Goal: Find specific page/section: Find specific page/section

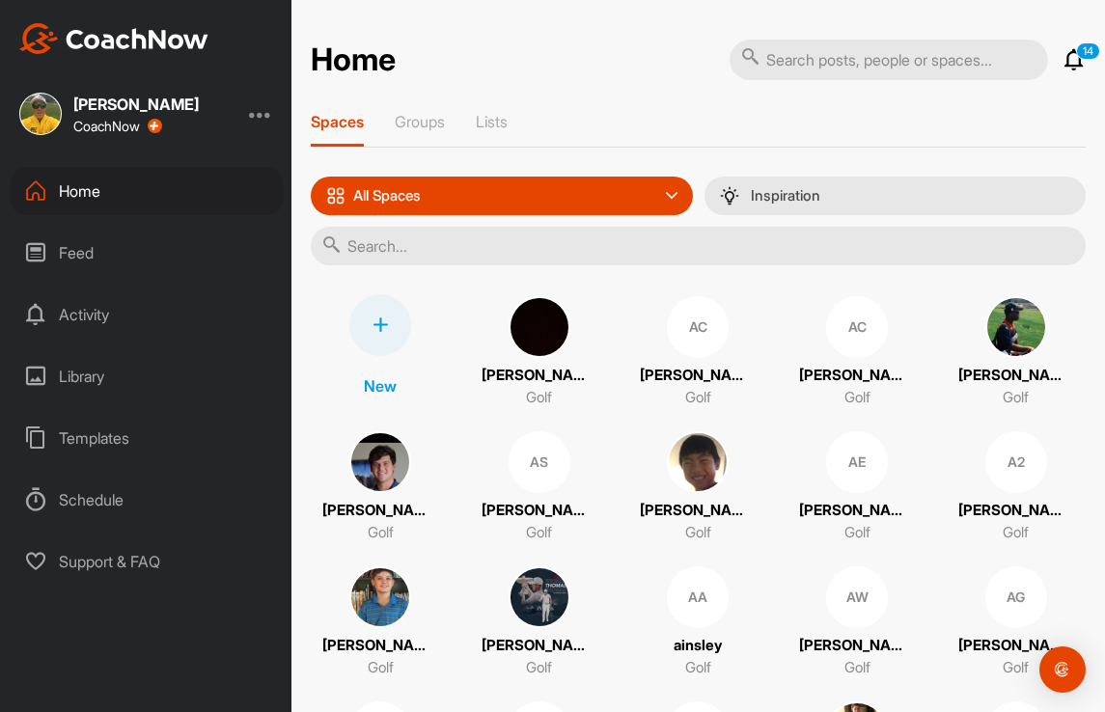
click at [796, 73] on input "text" at bounding box center [888, 60] width 318 height 41
type input "[PERSON_NAME]"
click at [535, 222] on div "All Spaces All spaces SMART LISTS Unanswered by me 15 days inactive 15 days act…" at bounding box center [698, 221] width 775 height 89
click at [529, 240] on input "text" at bounding box center [698, 246] width 775 height 39
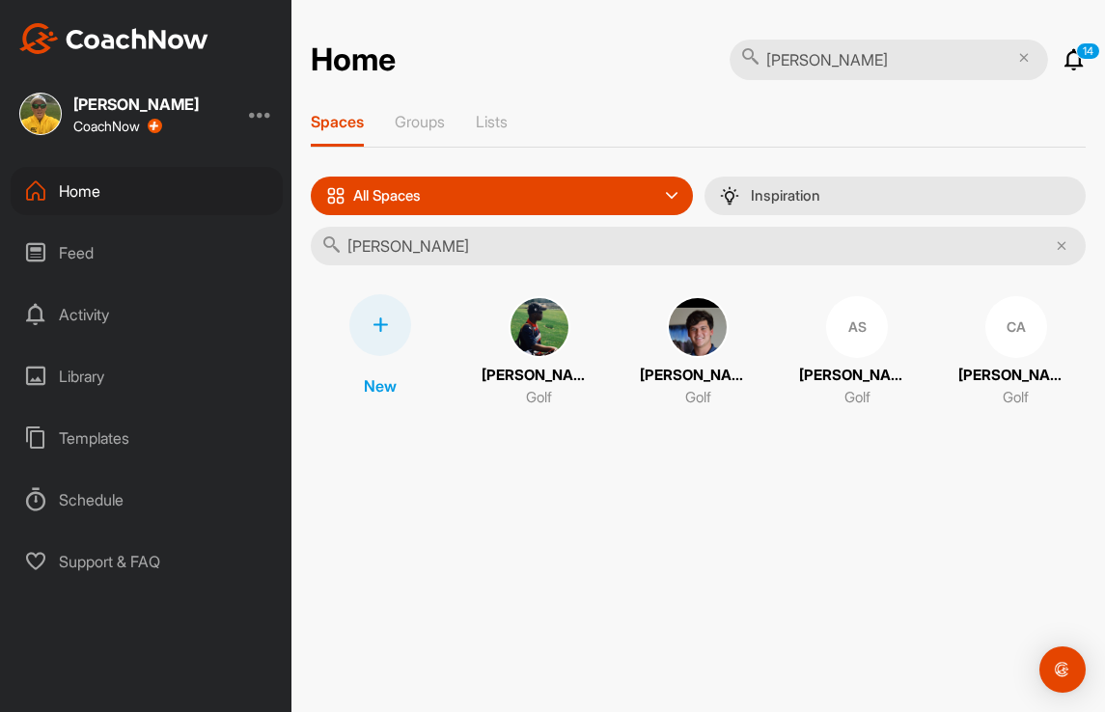
type input "[PERSON_NAME]"
drag, startPoint x: 529, startPoint y: 240, endPoint x: 869, endPoint y: 350, distance: 357.9
click at [869, 350] on div "AS" at bounding box center [857, 327] width 62 height 62
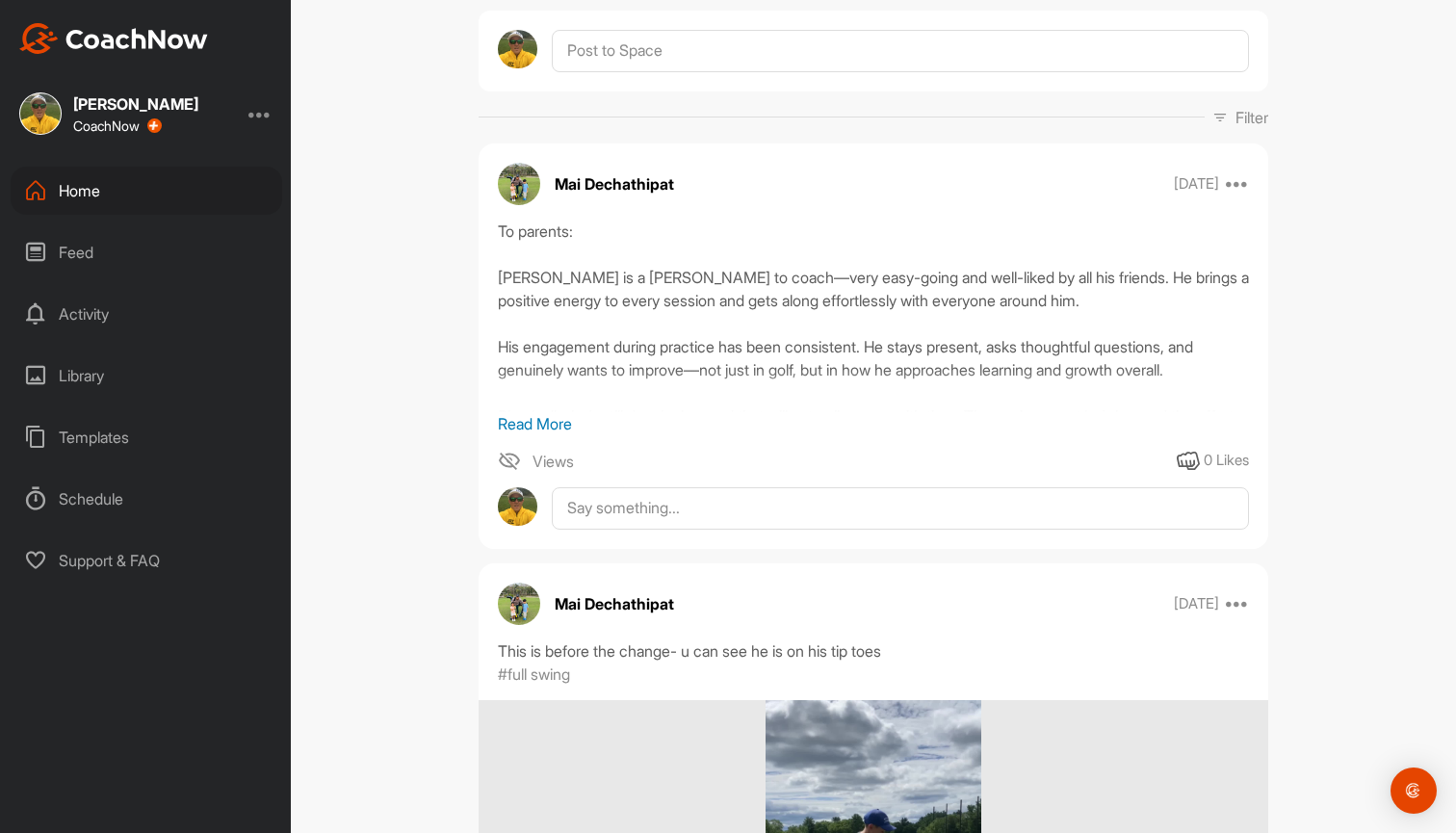
scroll to position [244, 0]
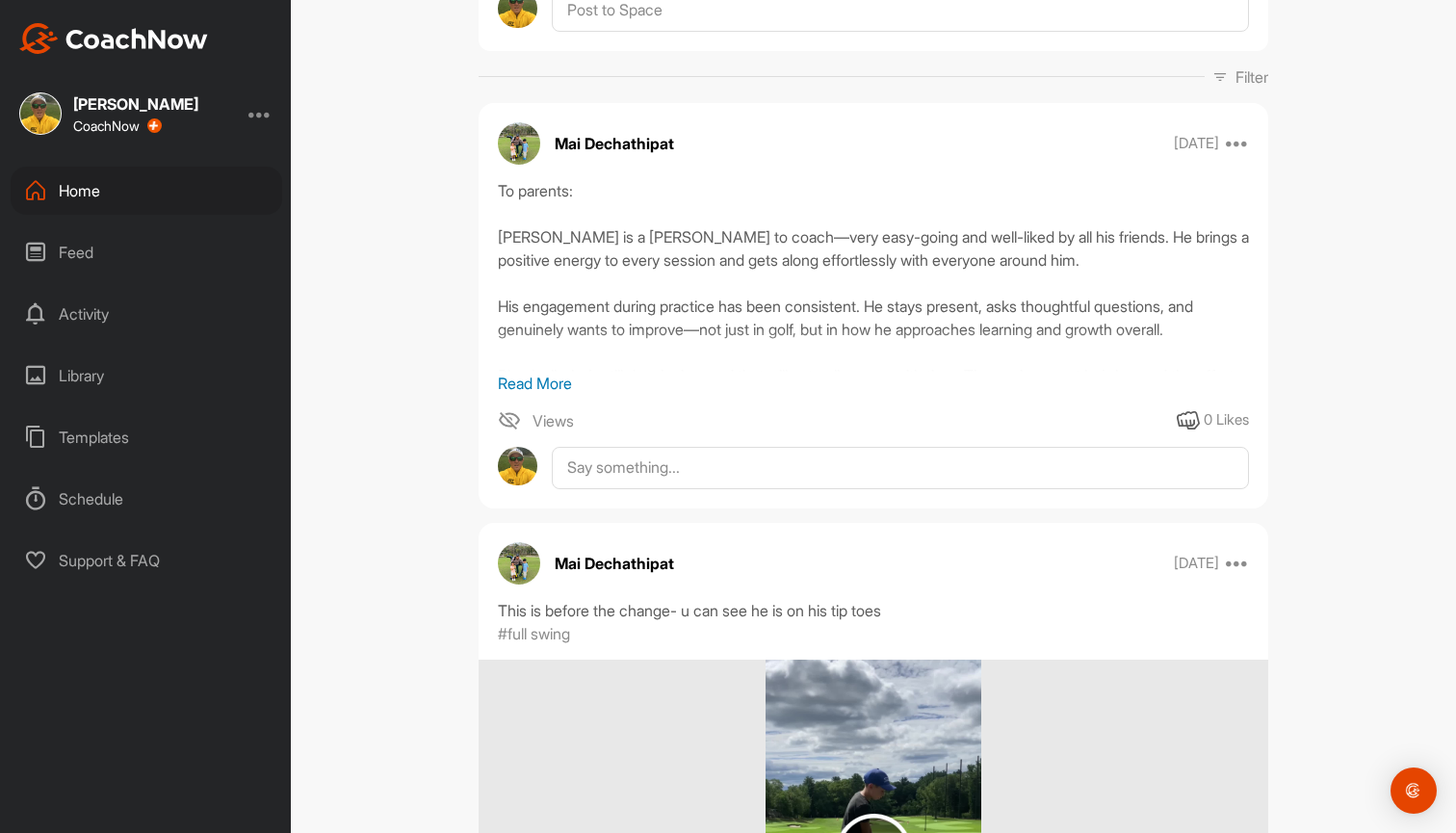
click at [1053, 319] on div "To parents: [PERSON_NAME] is a [PERSON_NAME] to coach—very easy-going and well-…" at bounding box center [873, 274] width 751 height 193
click at [1016, 177] on div "Mai Dechathipat [DATE] Pin to top Report To parents: [PERSON_NAME] is a [PERSON…" at bounding box center [872, 305] width 789 height 405
click at [561, 381] on p "Read More" at bounding box center [873, 382] width 751 height 23
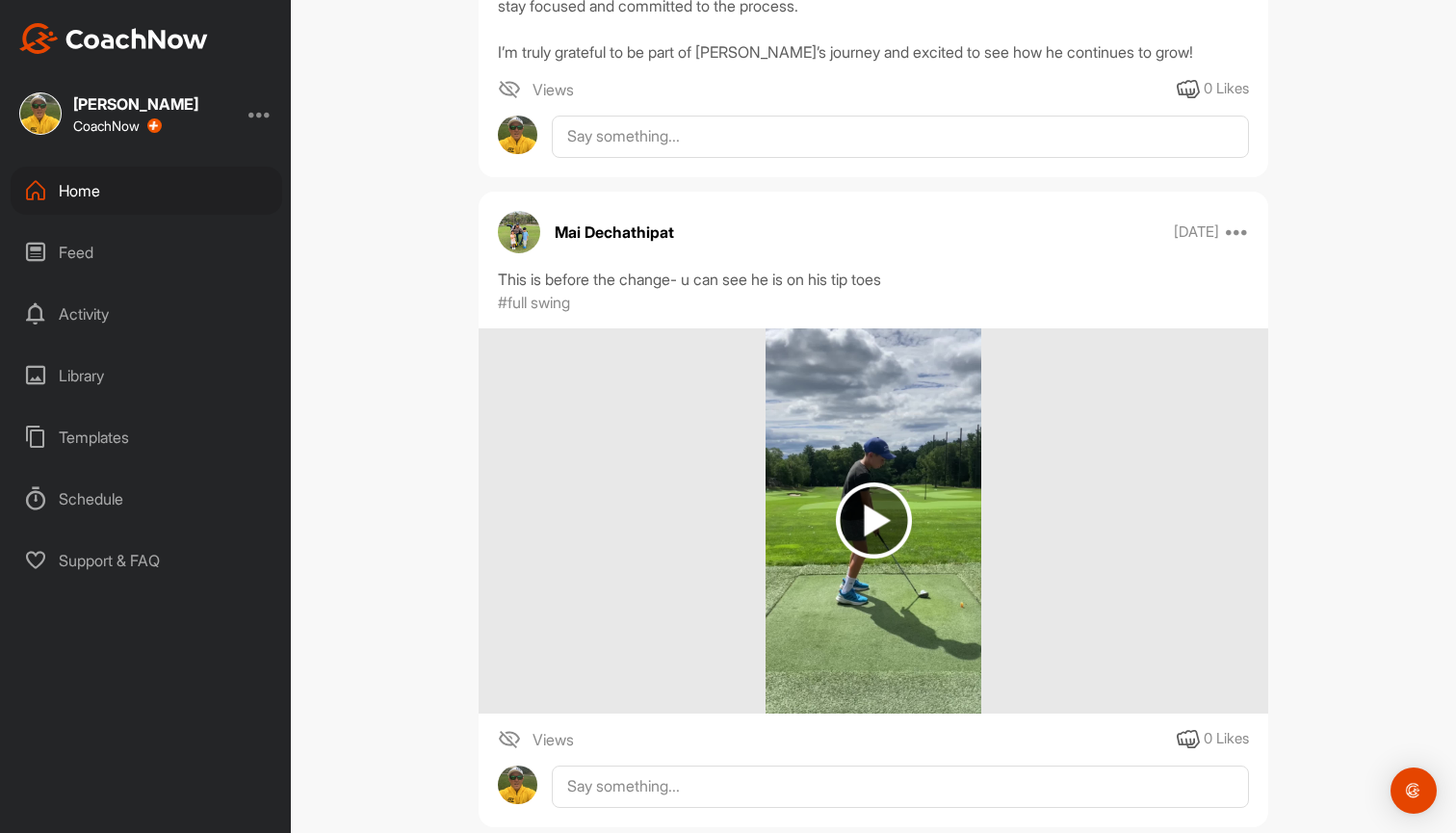
scroll to position [664, 0]
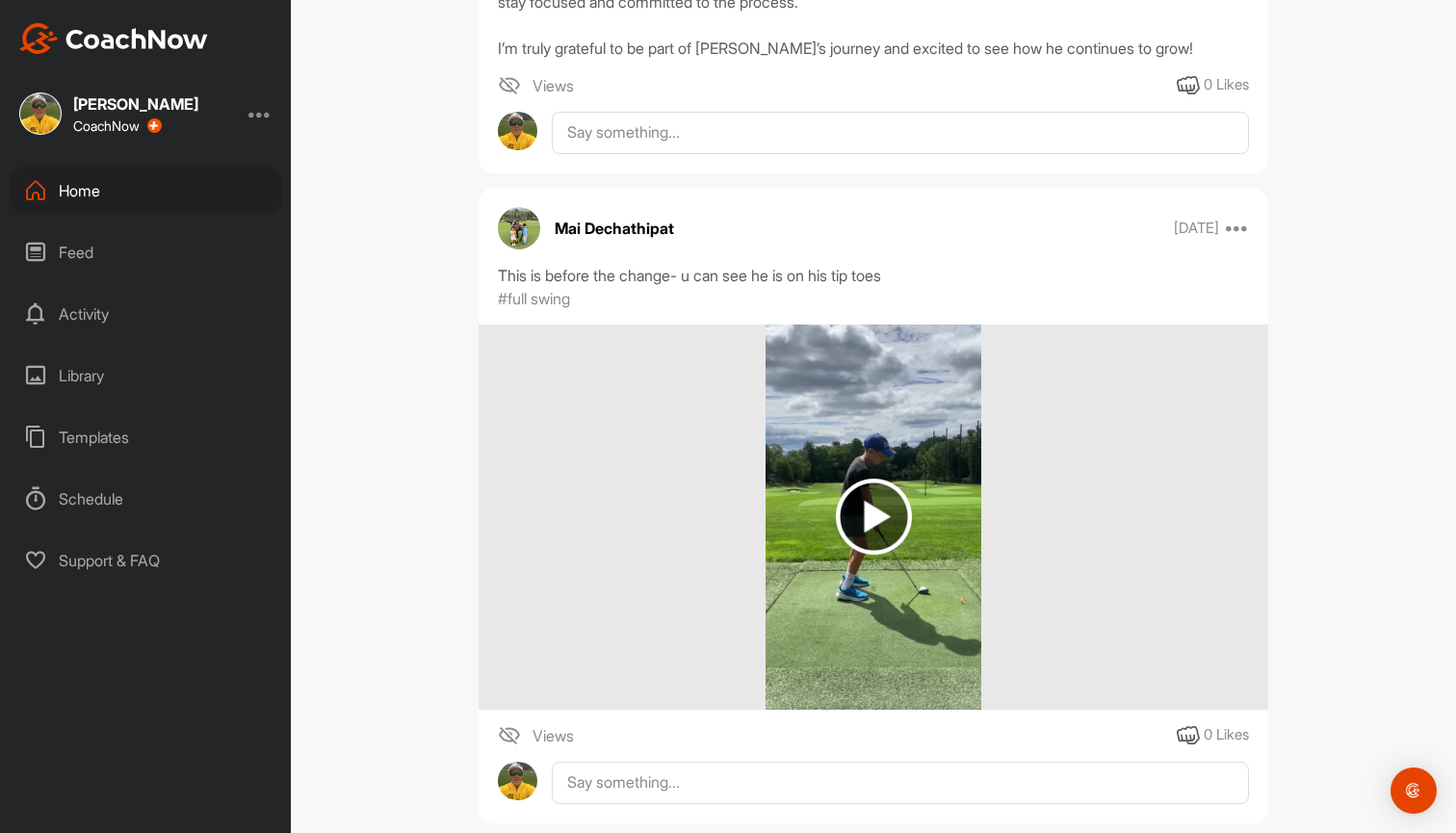
click at [872, 517] on img at bounding box center [873, 516] width 76 height 76
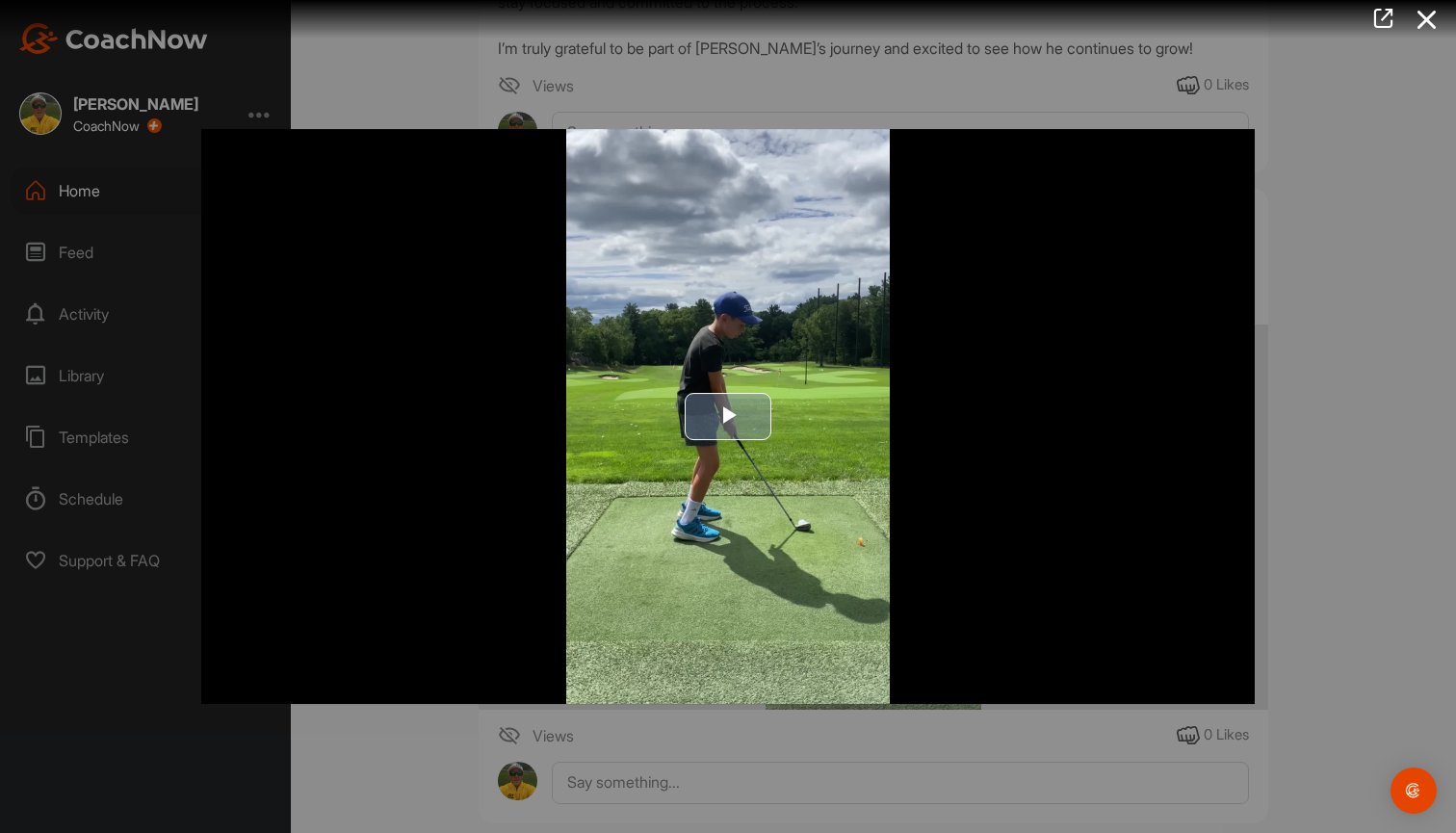
click at [728, 417] on span "Video Player" at bounding box center [728, 417] width 0 height 0
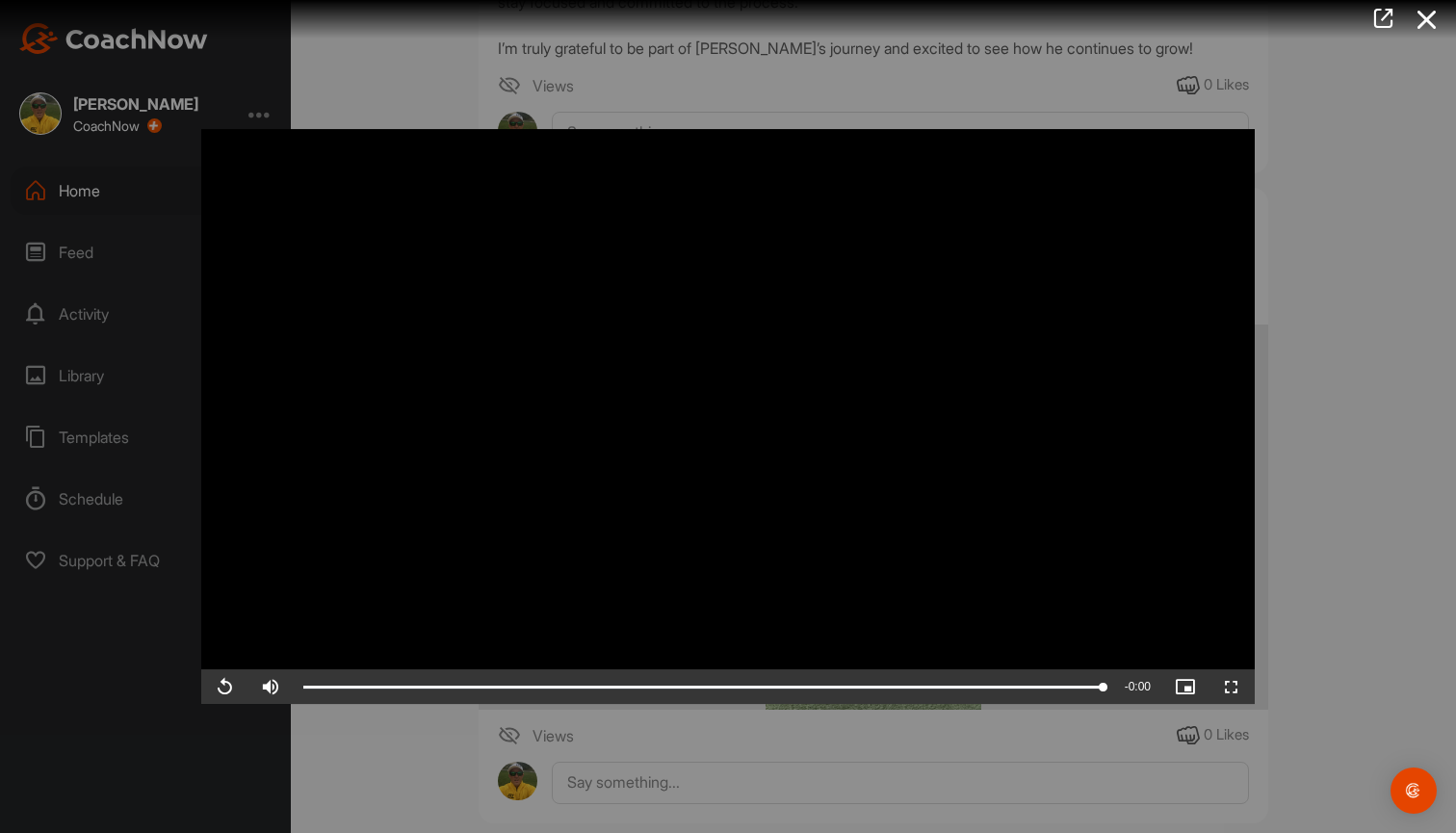
click at [1102, 189] on div at bounding box center [728, 416] width 1456 height 833
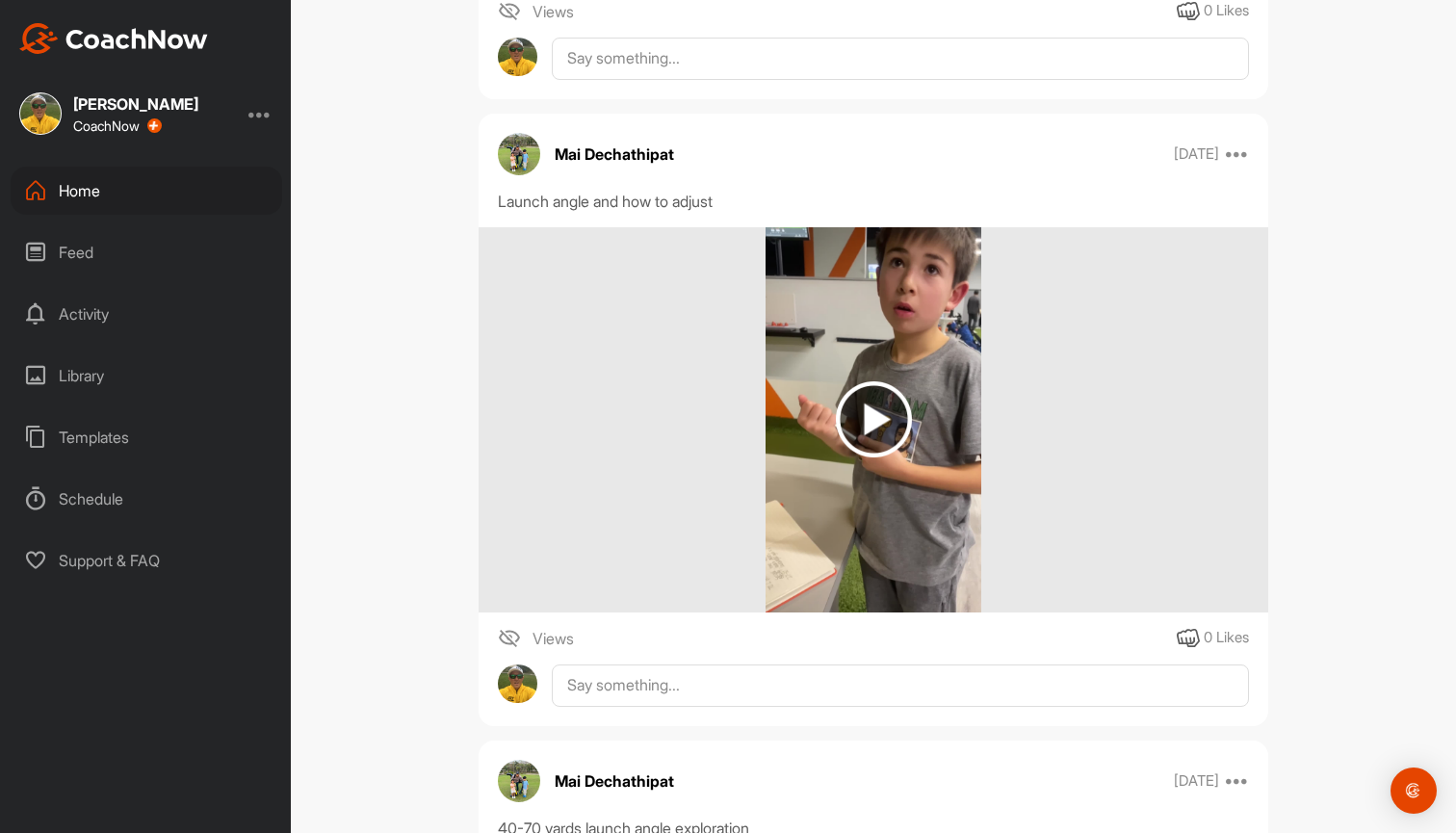
scroll to position [2899, 0]
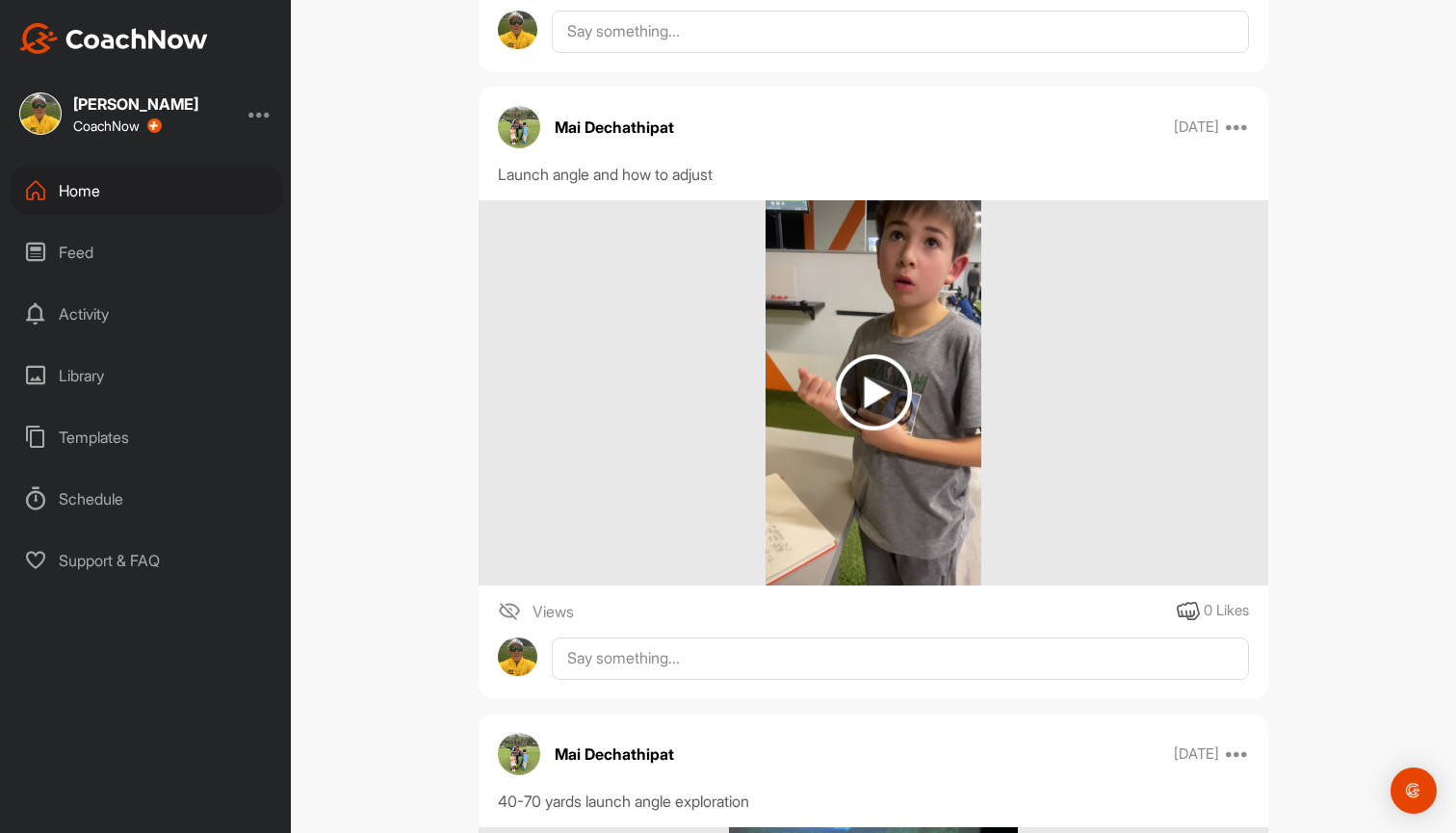
click at [875, 390] on img at bounding box center [873, 392] width 76 height 76
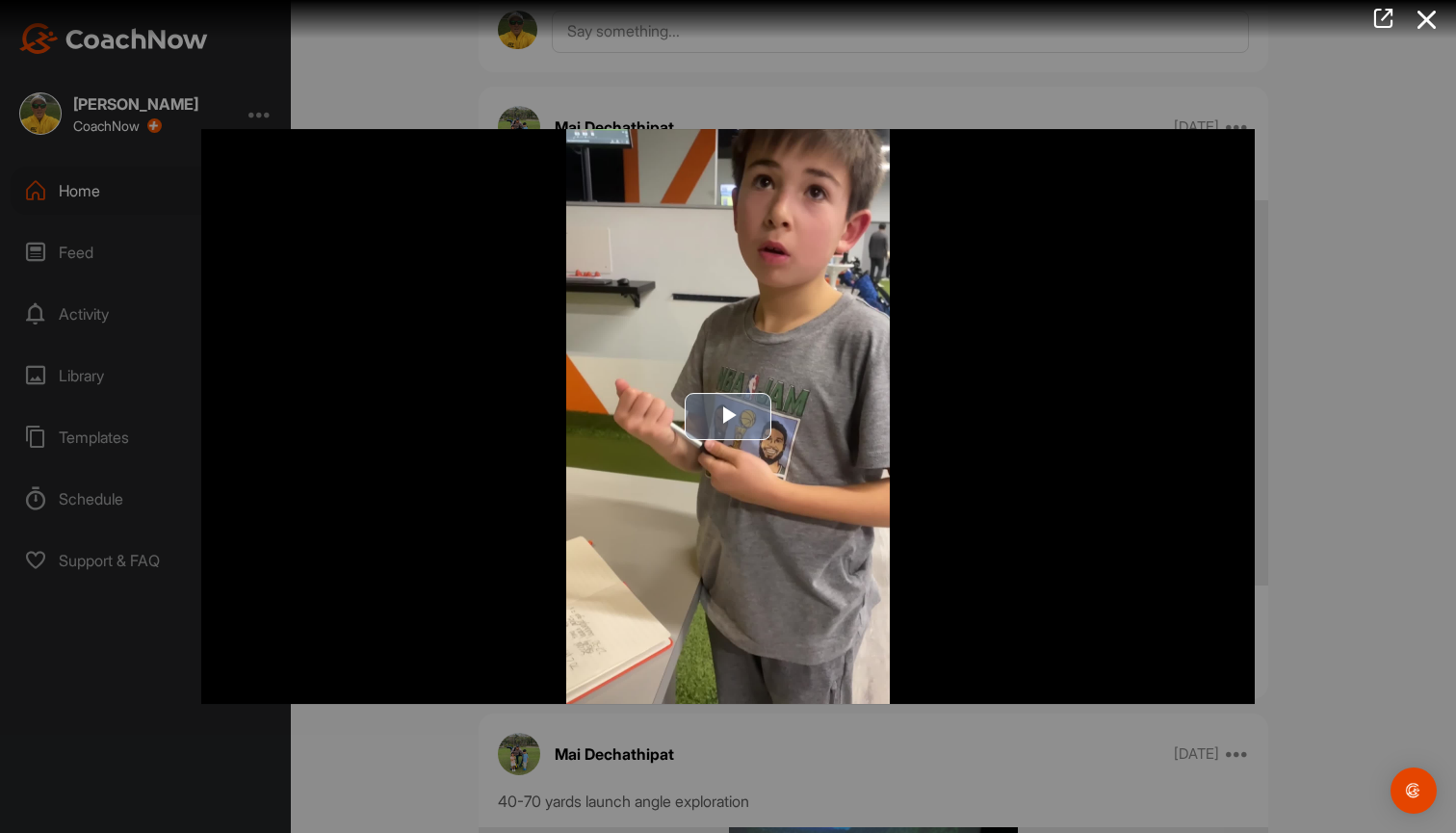
click at [728, 417] on span "Video Player" at bounding box center [728, 417] width 0 height 0
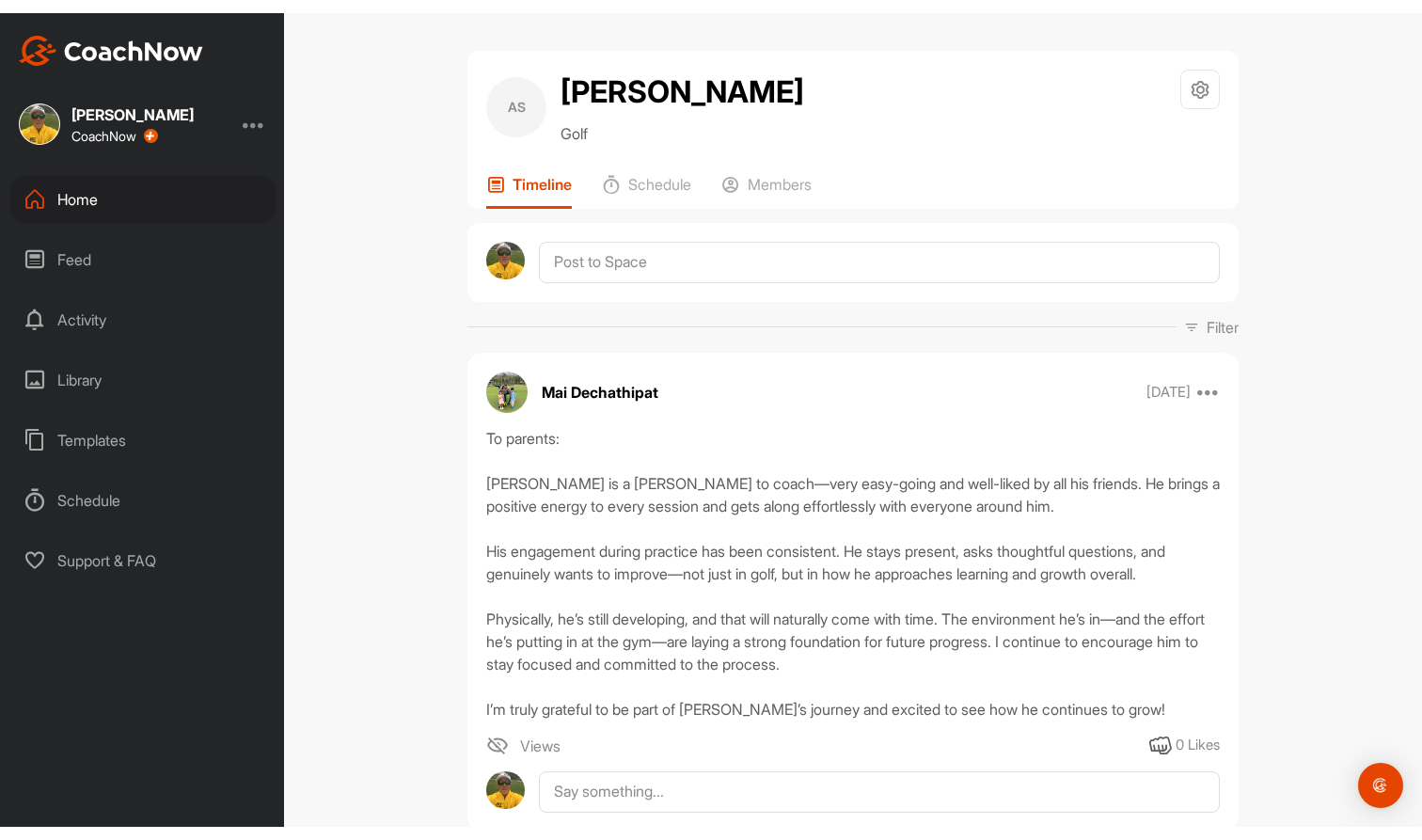
scroll to position [0, 0]
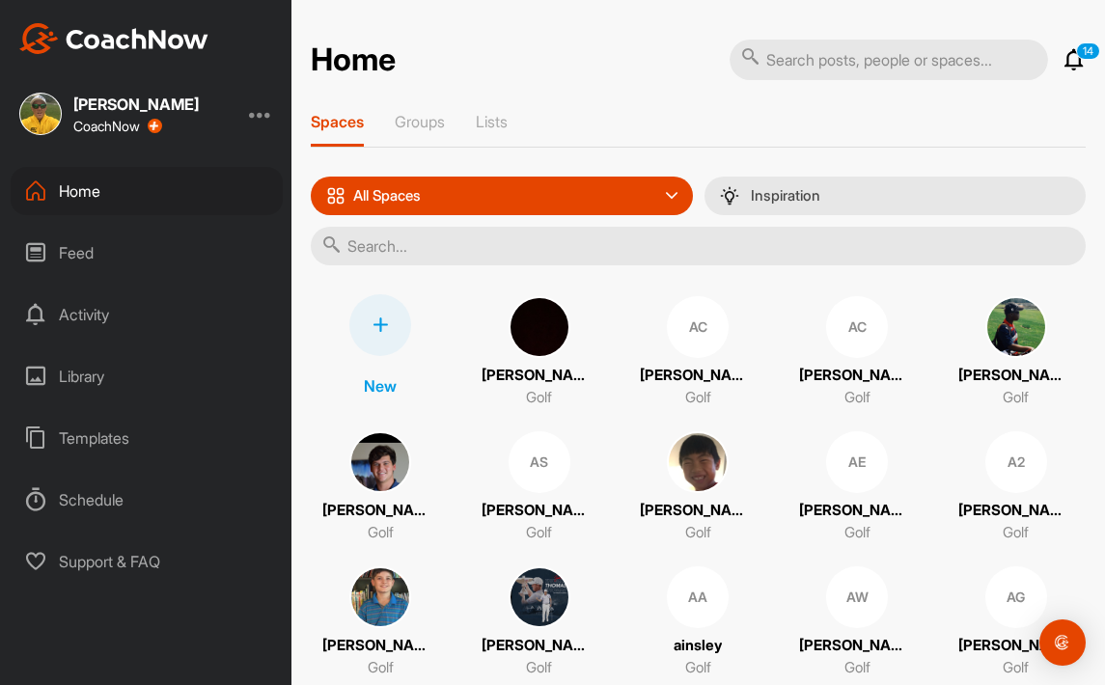
click at [569, 259] on input "text" at bounding box center [698, 246] width 775 height 39
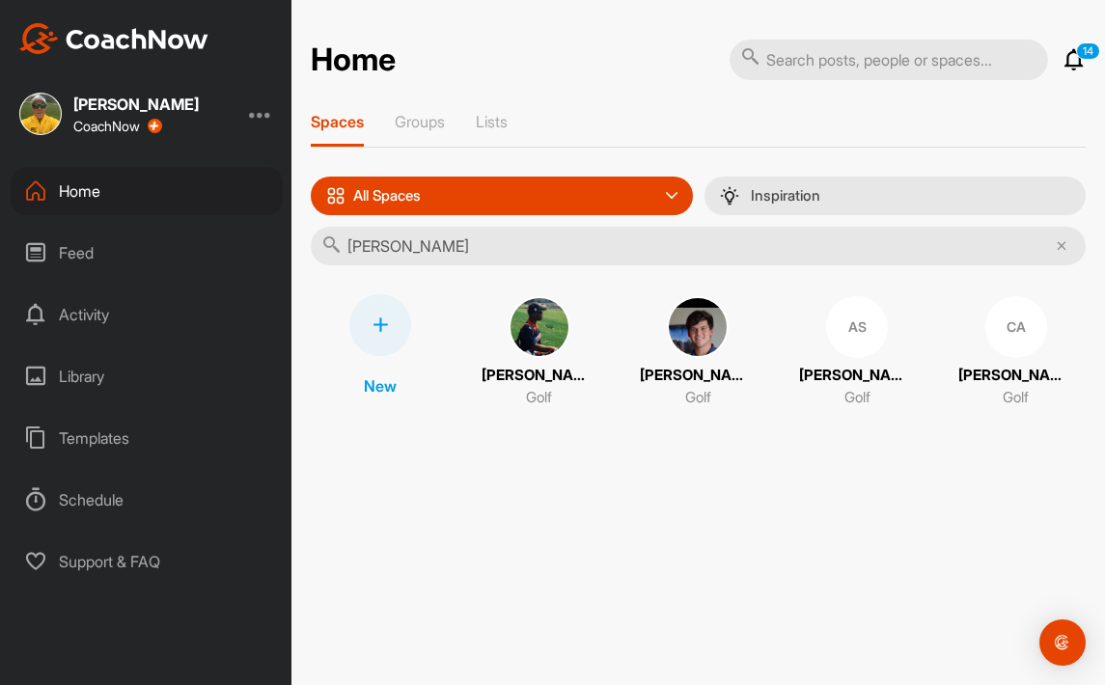
type input "[PERSON_NAME]"
drag, startPoint x: 569, startPoint y: 259, endPoint x: 864, endPoint y: 332, distance: 304.2
click at [864, 332] on div "AS" at bounding box center [857, 327] width 62 height 62
